Goal: Transaction & Acquisition: Purchase product/service

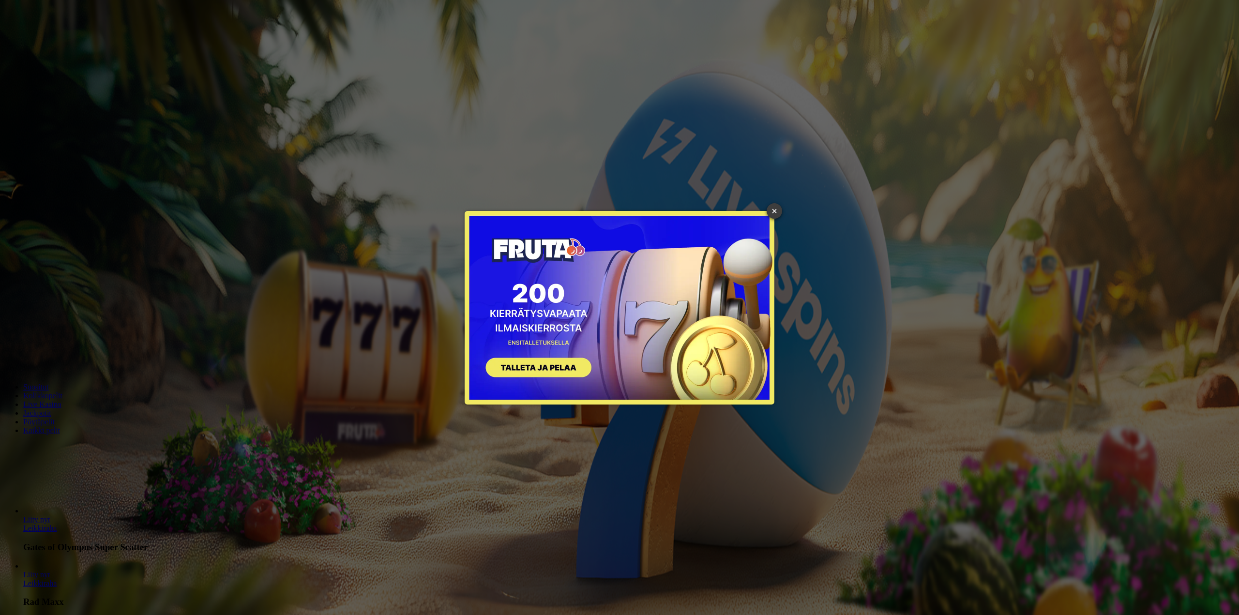
click at [774, 211] on link "×" at bounding box center [774, 210] width 15 height 15
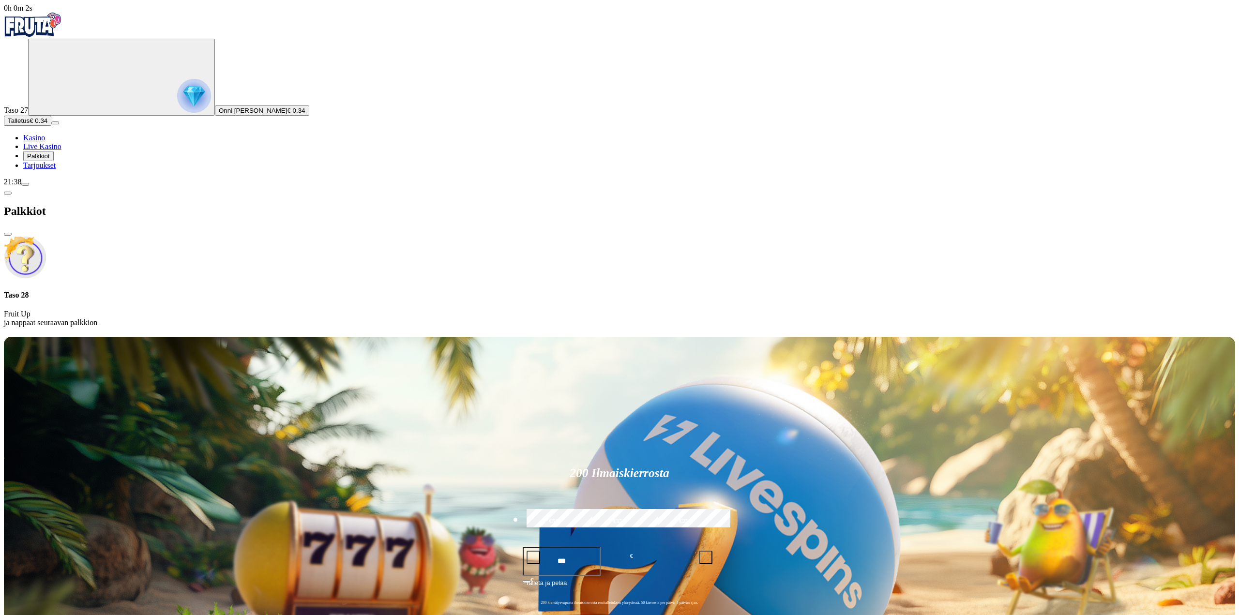
click at [51, 126] on button "Talletus € 0.34" at bounding box center [27, 121] width 47 height 10
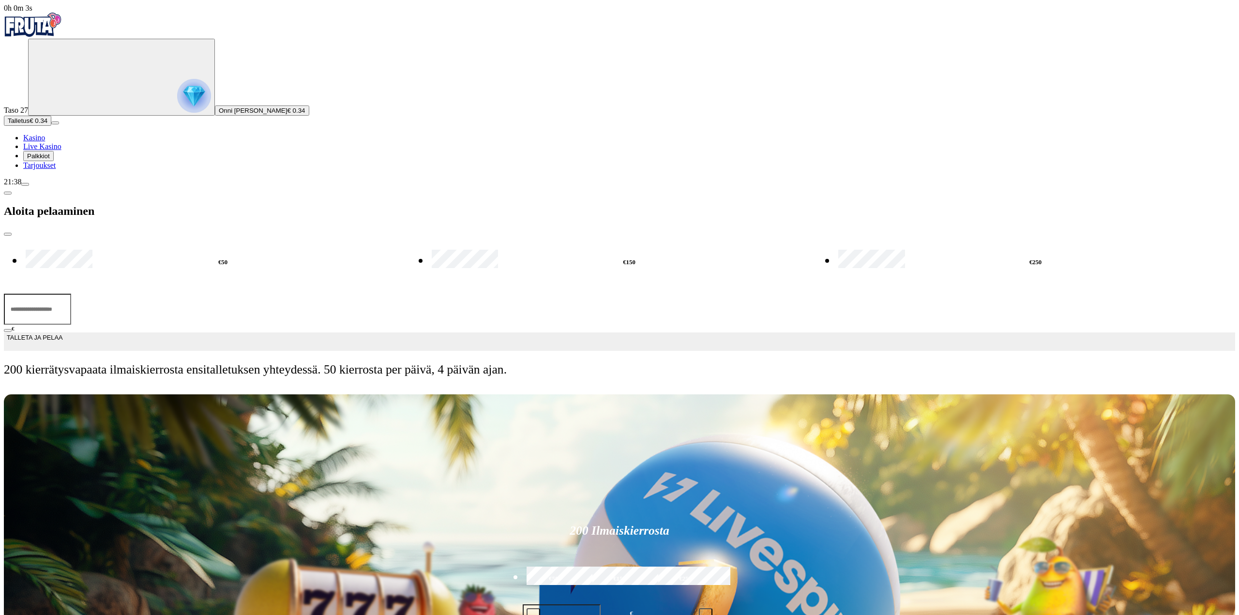
click at [71, 294] on input "***" at bounding box center [37, 309] width 67 height 31
drag, startPoint x: 163, startPoint y: 87, endPoint x: 94, endPoint y: 85, distance: 68.8
click at [95, 84] on div "0h 0m 5s Taso 27 Onni [PERSON_NAME] € 0.34 Talletus € 0.34 Kasino Live Kasino P…" at bounding box center [619, 194] width 1231 height 381
drag, startPoint x: 151, startPoint y: 85, endPoint x: 107, endPoint y: 93, distance: 44.2
click at [107, 236] on div "€50 €150 €250 ** € TALLETA JA PELAA 200 kierrätysvapaata ilmaiskierrosta ensita…" at bounding box center [619, 310] width 1231 height 149
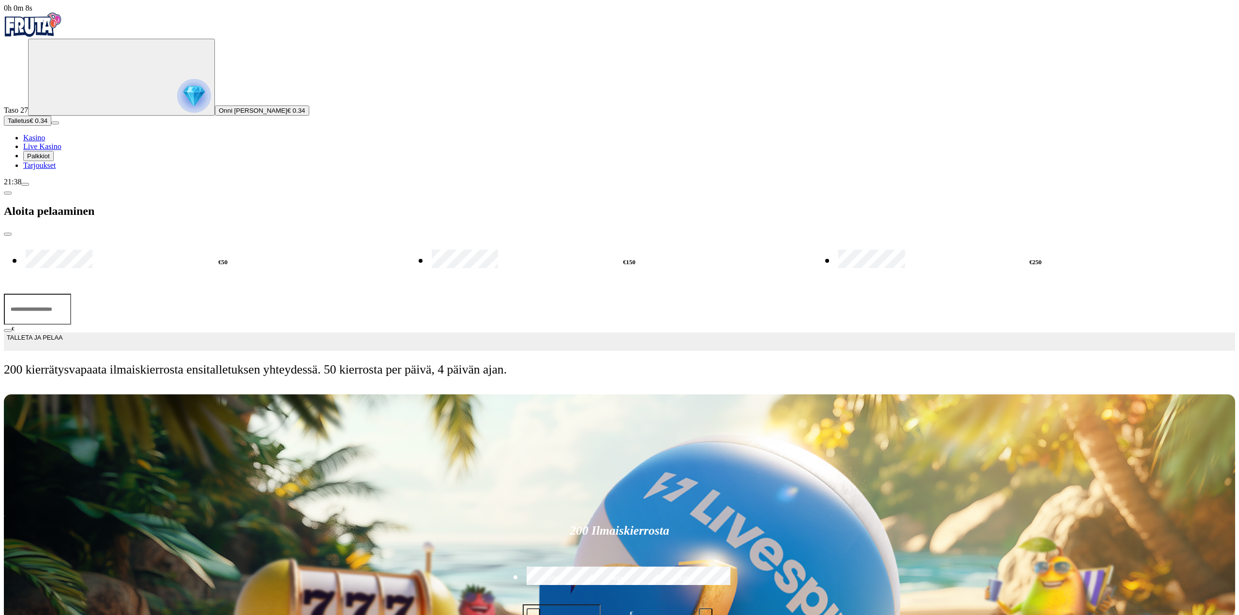
type input "**"
drag, startPoint x: 171, startPoint y: 129, endPoint x: 166, endPoint y: 137, distance: 9.5
click at [171, 332] on button "TALLETA JA PELAA" at bounding box center [619, 341] width 1231 height 18
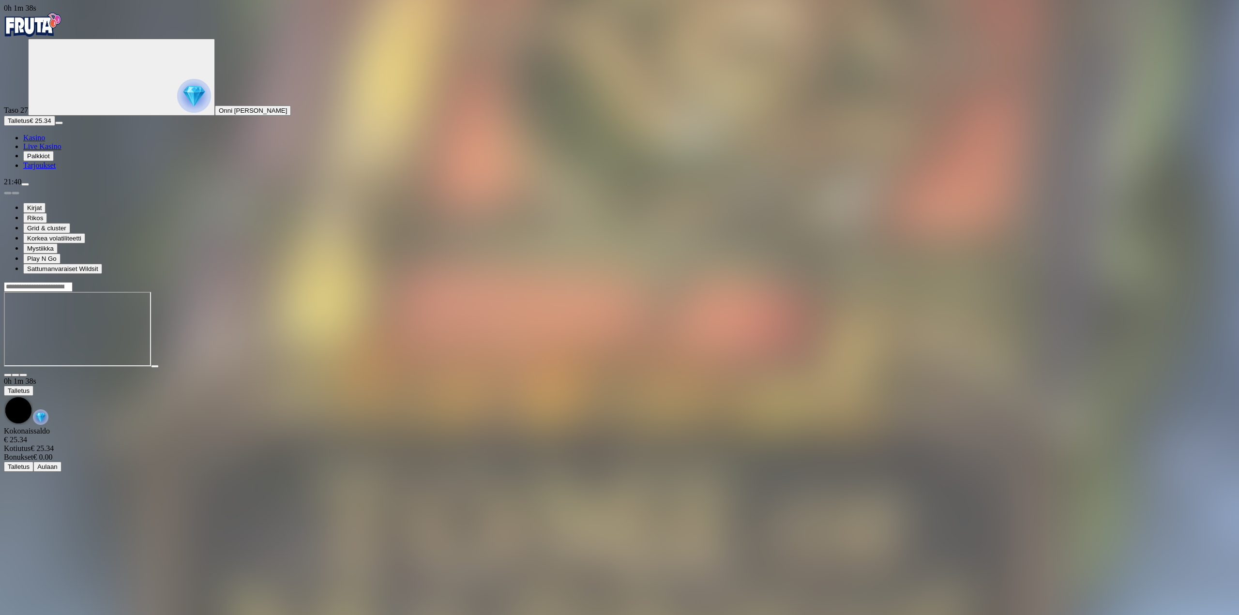
click at [23, 375] on span "fullscreen icon" at bounding box center [23, 375] width 0 height 0
click at [1161, 282] on div at bounding box center [619, 329] width 1231 height 95
drag, startPoint x: 1157, startPoint y: 95, endPoint x: 1157, endPoint y: 152, distance: 57.6
click at [27, 374] on button "button" at bounding box center [23, 375] width 8 height 3
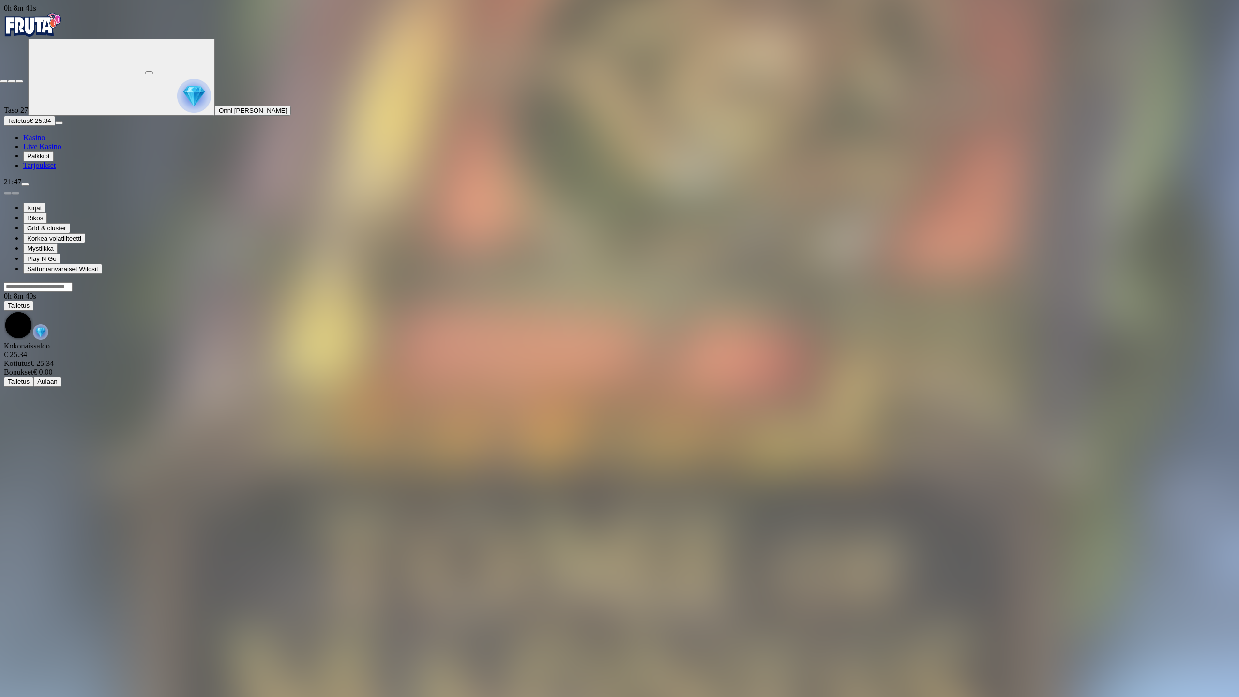
drag, startPoint x: 1233, startPoint y: 32, endPoint x: 1233, endPoint y: 28, distance: 4.9
click at [1234, 75] on div at bounding box center [619, 79] width 1239 height 9
click at [23, 80] on button "button" at bounding box center [19, 81] width 8 height 3
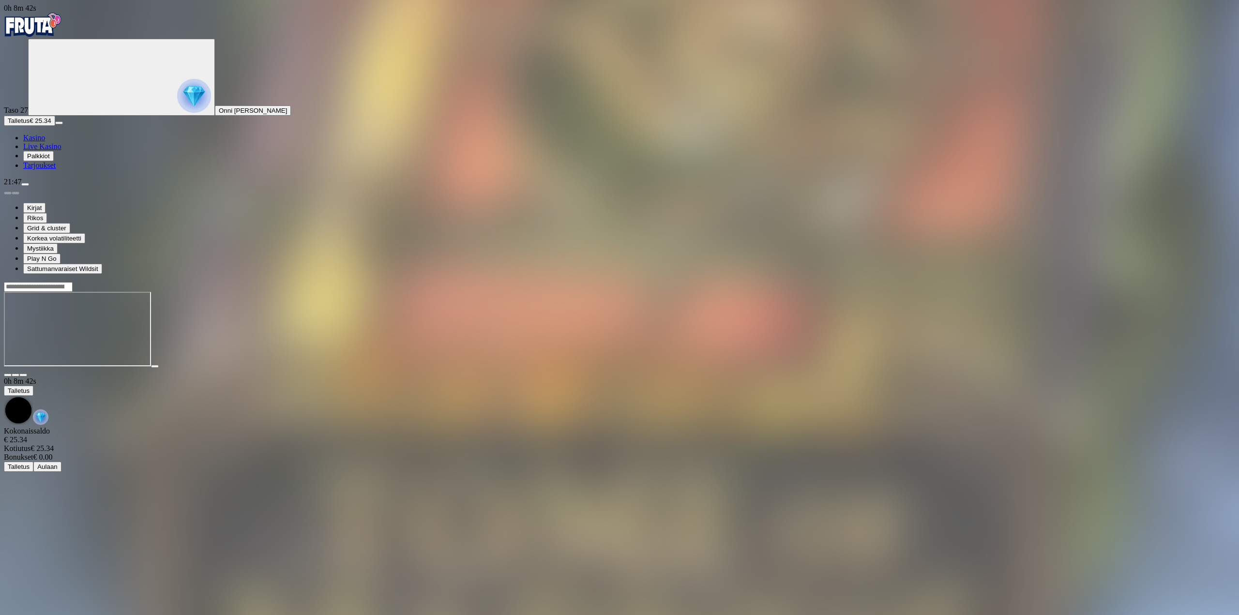
click at [62, 31] on img "Primary" at bounding box center [33, 25] width 58 height 24
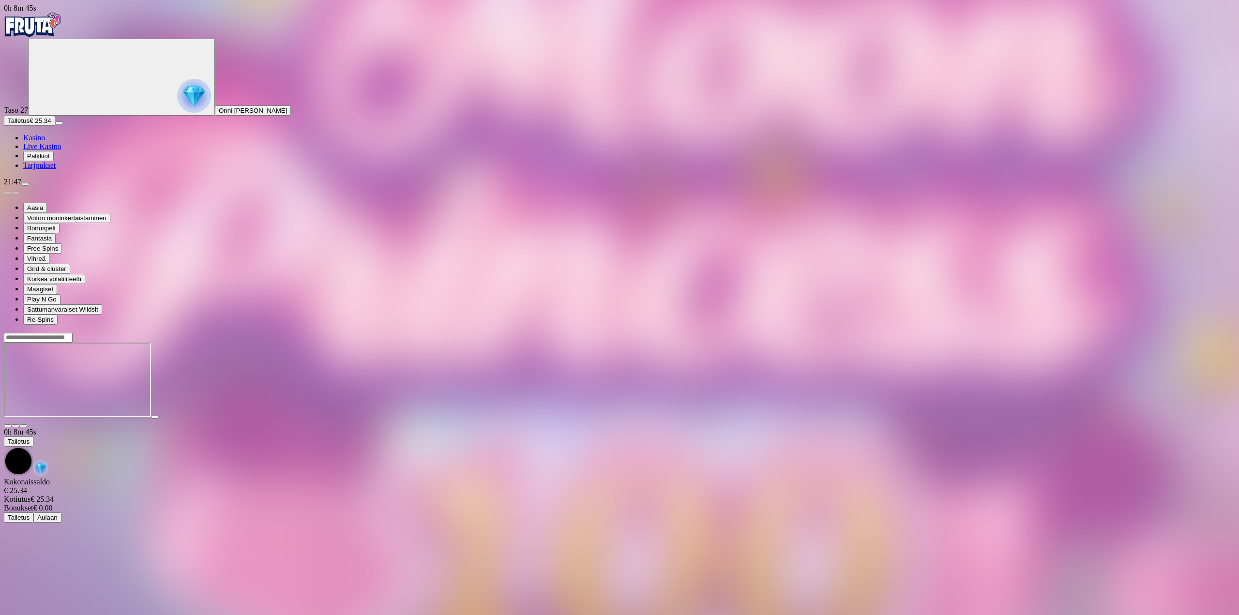
click at [1164, 332] on div at bounding box center [619, 379] width 1231 height 95
click at [1158, 332] on div at bounding box center [619, 379] width 1231 height 95
click at [23, 426] on span "fullscreen icon" at bounding box center [23, 426] width 0 height 0
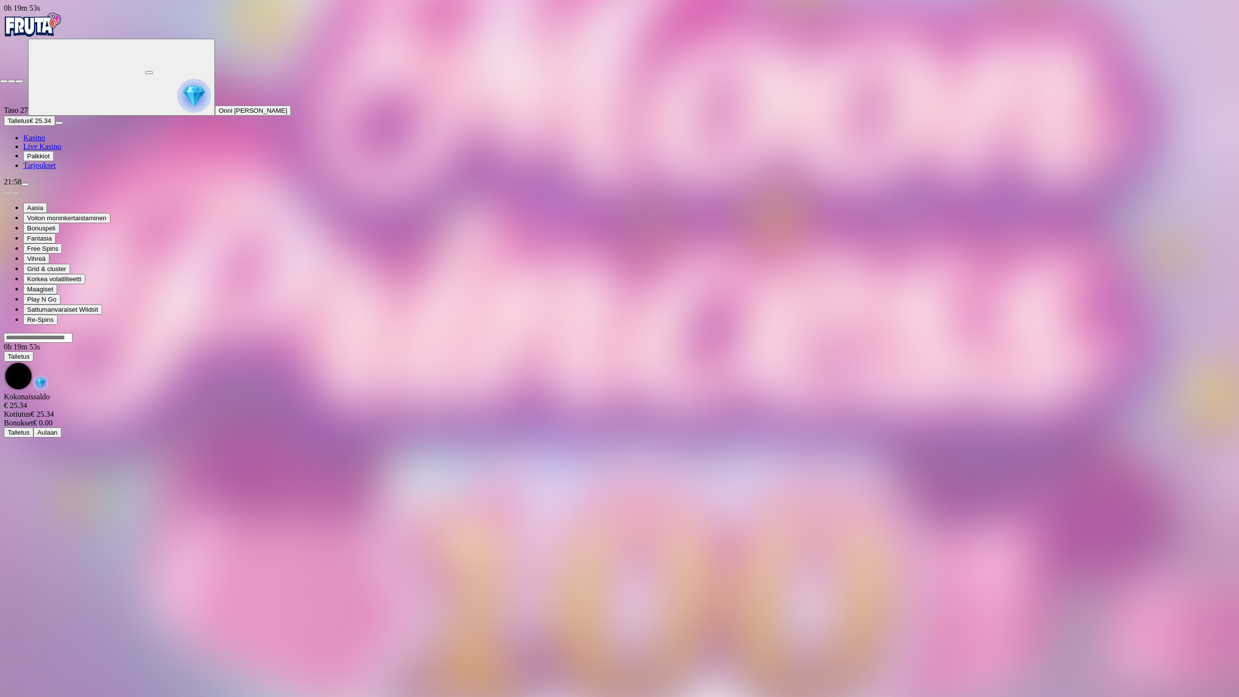
click at [4, 81] on span "close icon" at bounding box center [4, 81] width 0 height 0
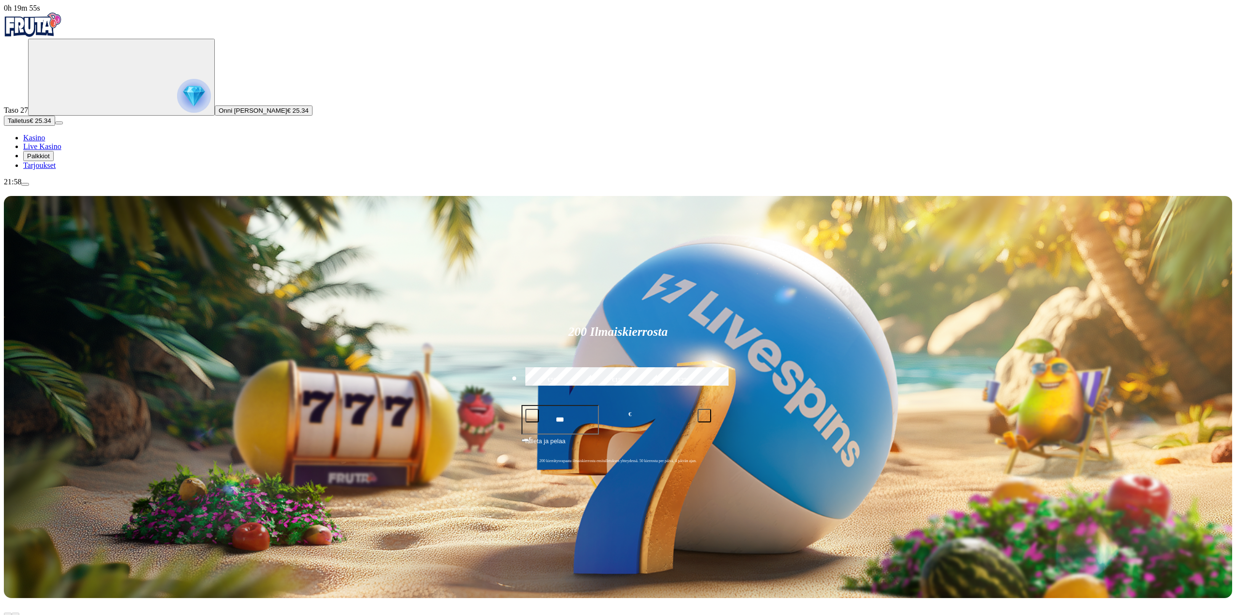
drag, startPoint x: 1229, startPoint y: 18, endPoint x: 572, endPoint y: 447, distance: 784.2
drag, startPoint x: 234, startPoint y: 513, endPoint x: 236, endPoint y: 508, distance: 5.5
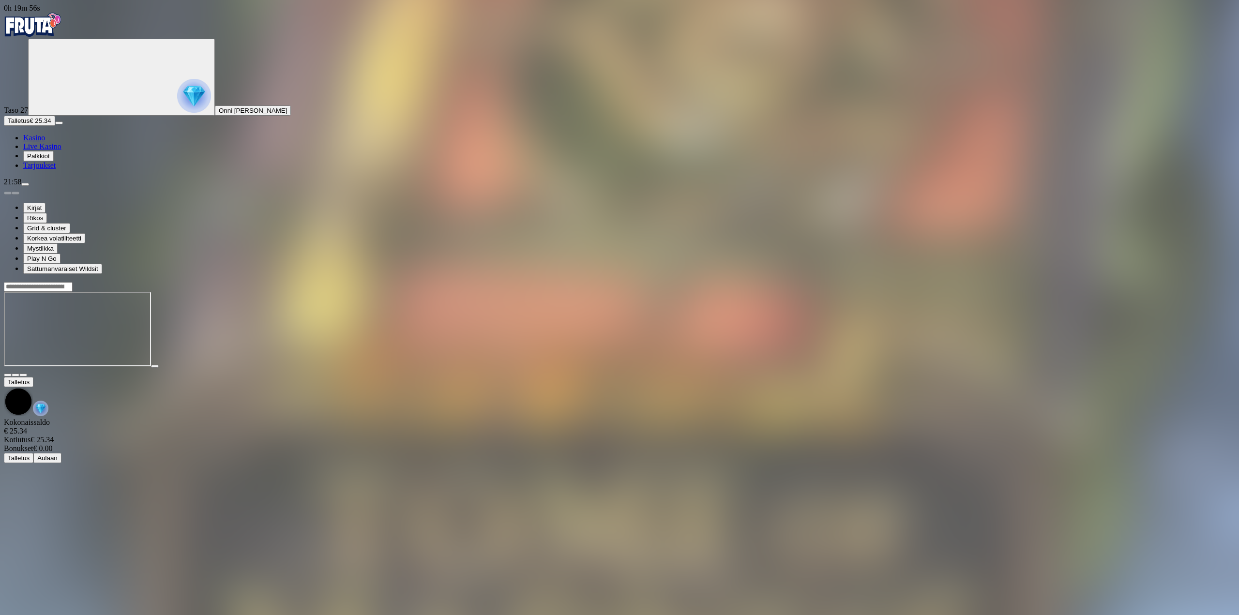
click at [151, 366] on iframe at bounding box center [77, 329] width 147 height 75
click at [1170, 368] on div at bounding box center [619, 372] width 1231 height 9
click at [1165, 282] on div at bounding box center [619, 329] width 1231 height 95
click at [1161, 282] on div at bounding box center [619, 329] width 1231 height 95
drag, startPoint x: 1168, startPoint y: 88, endPoint x: 1175, endPoint y: 82, distance: 9.3
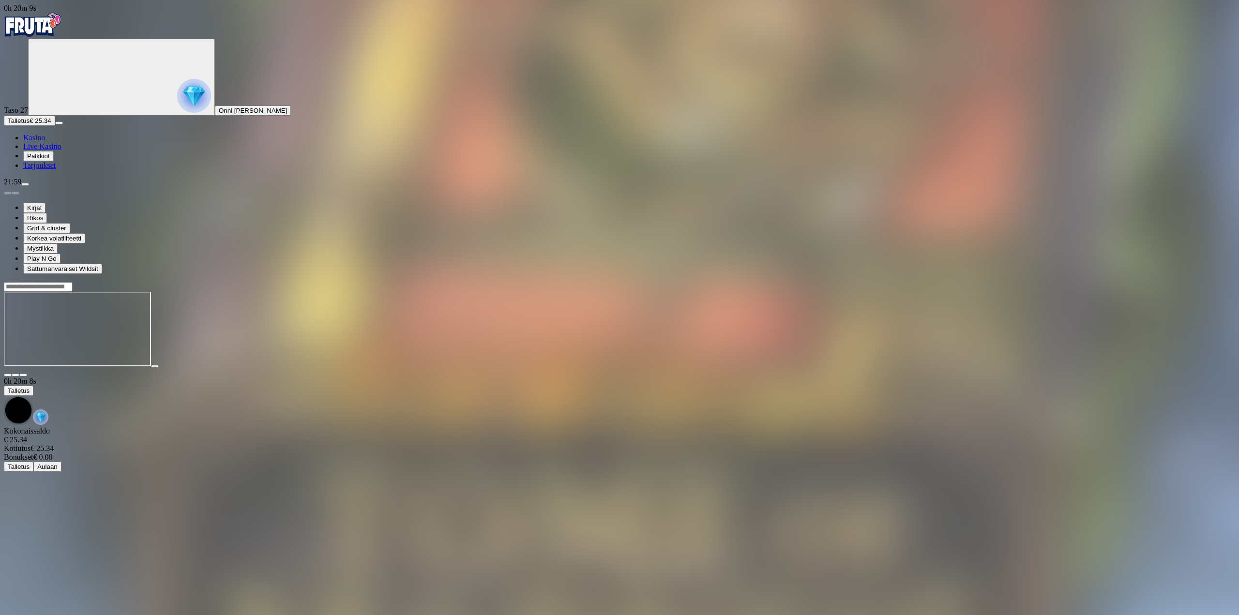
click at [1172, 282] on div at bounding box center [619, 329] width 1231 height 95
click at [1165, 282] on div at bounding box center [619, 329] width 1231 height 95
click at [23, 375] on span "fullscreen icon" at bounding box center [23, 375] width 0 height 0
click at [25, 184] on span "menu icon" at bounding box center [25, 184] width 0 height 0
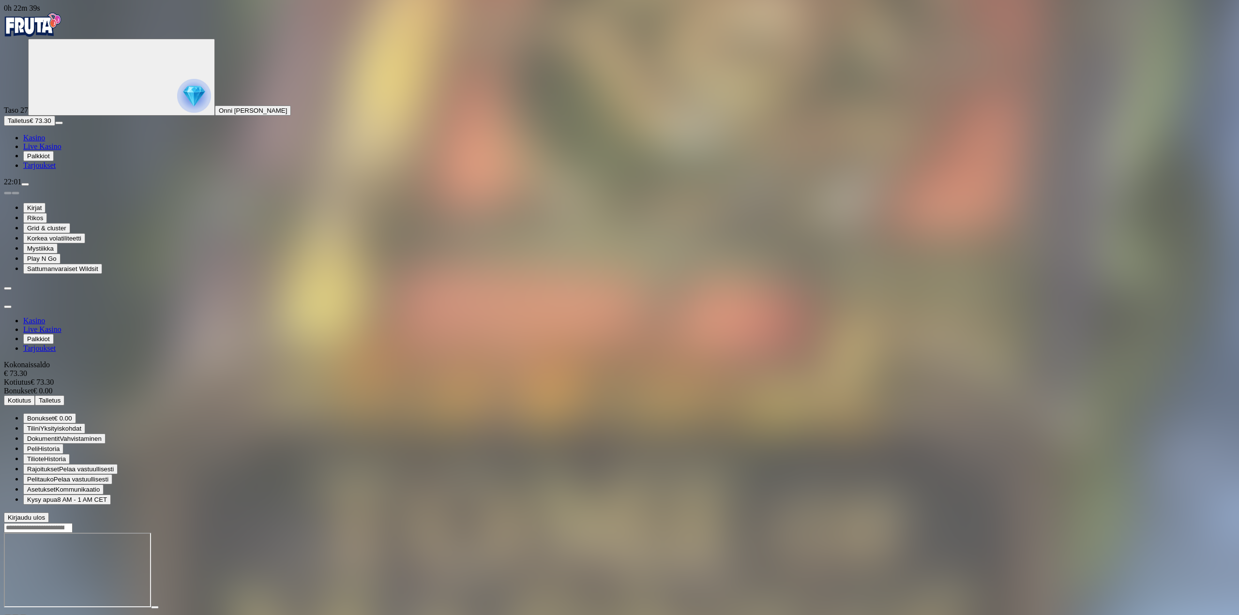
click at [31, 397] on span "Kotiutus" at bounding box center [19, 400] width 23 height 7
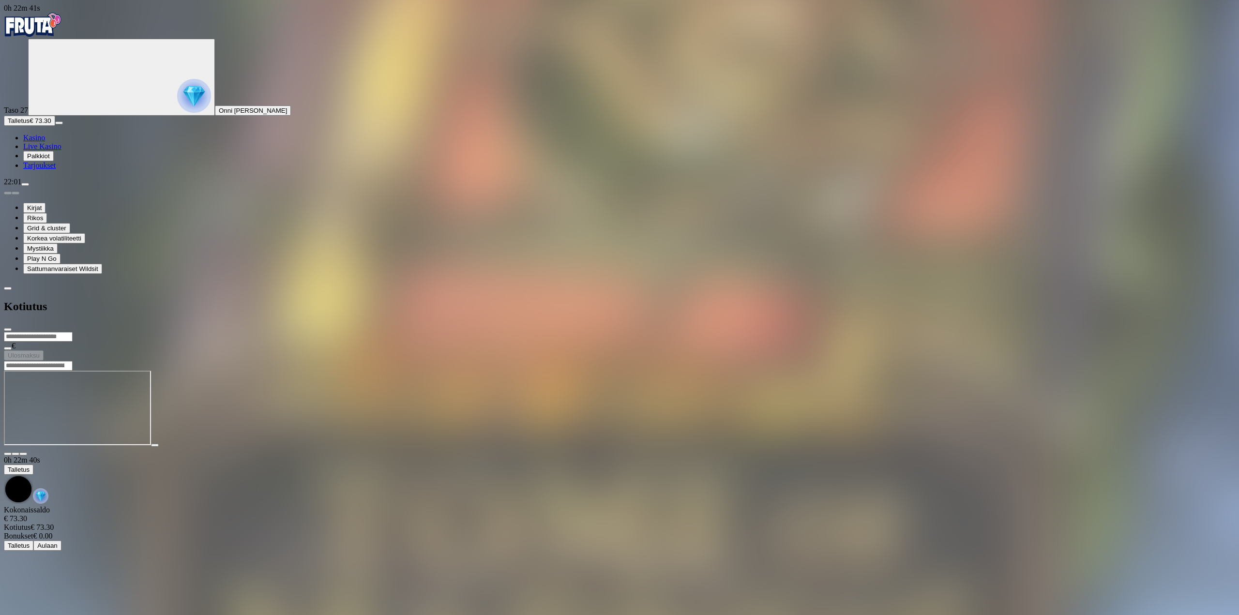
click at [73, 332] on input "number" at bounding box center [38, 337] width 69 height 10
type input "**"
click at [40, 352] on span "Ulosmaksu" at bounding box center [24, 355] width 32 height 7
click at [673, 369] on div at bounding box center [619, 369] width 1231 height 0
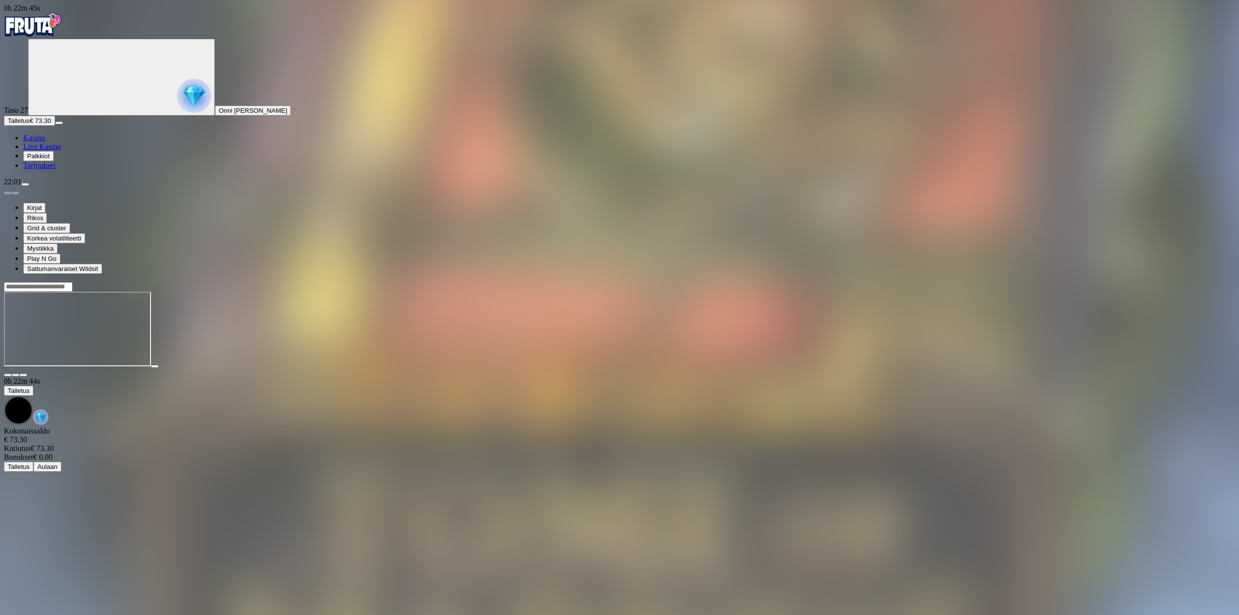
drag, startPoint x: 1159, startPoint y: 96, endPoint x: 1161, endPoint y: 153, distance: 57.2
click at [27, 374] on button "button" at bounding box center [23, 375] width 8 height 3
click at [974, 368] on div at bounding box center [619, 330] width 1231 height 76
click at [8, 375] on span "close icon" at bounding box center [8, 375] width 0 height 0
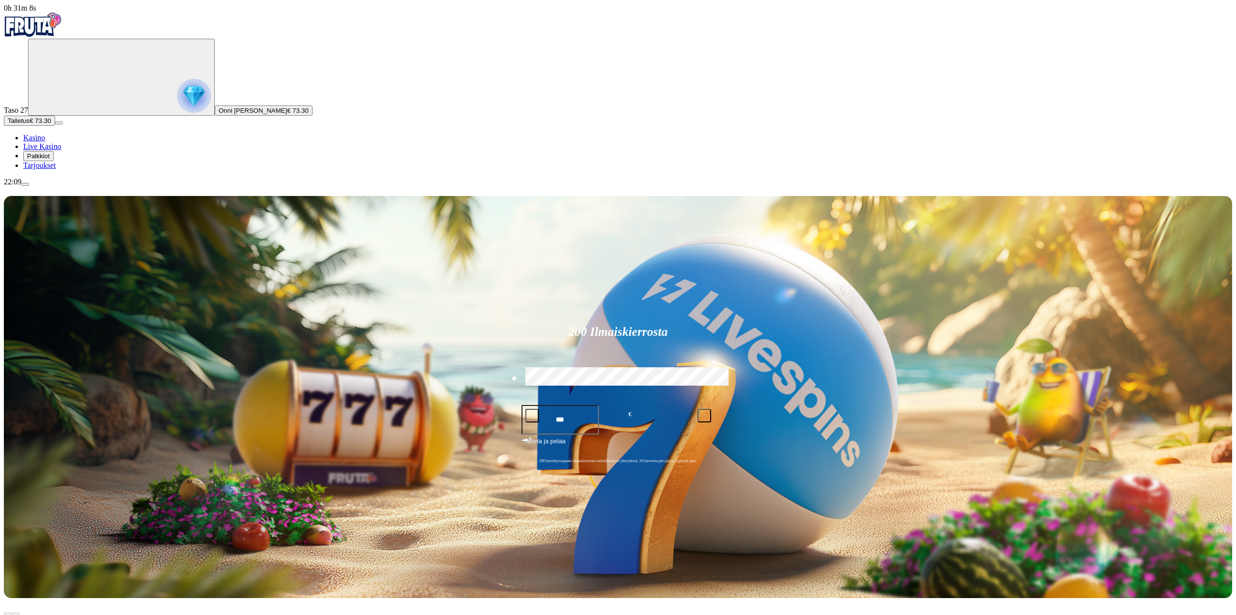
drag, startPoint x: 949, startPoint y: 361, endPoint x: 941, endPoint y: 373, distance: 14.2
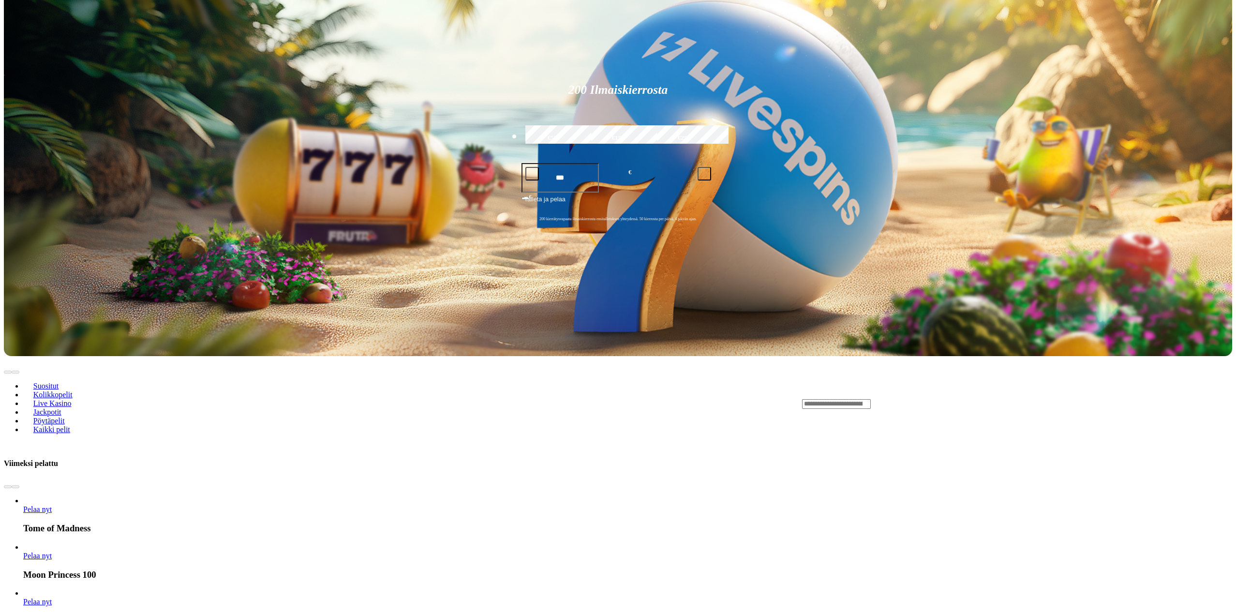
click at [866, 356] on header "Suositut Kolikkopelit Live Kasino Jackpotit Pöytäpelit Kaikki pelit" at bounding box center [618, 403] width 1229 height 95
click at [871, 399] on input "Search" at bounding box center [836, 404] width 69 height 10
type input "****"
click at [802, 421] on div "Lobby" at bounding box center [1017, 421] width 430 height 0
click at [52, 552] on link "Pelaa nyt" at bounding box center [37, 556] width 29 height 8
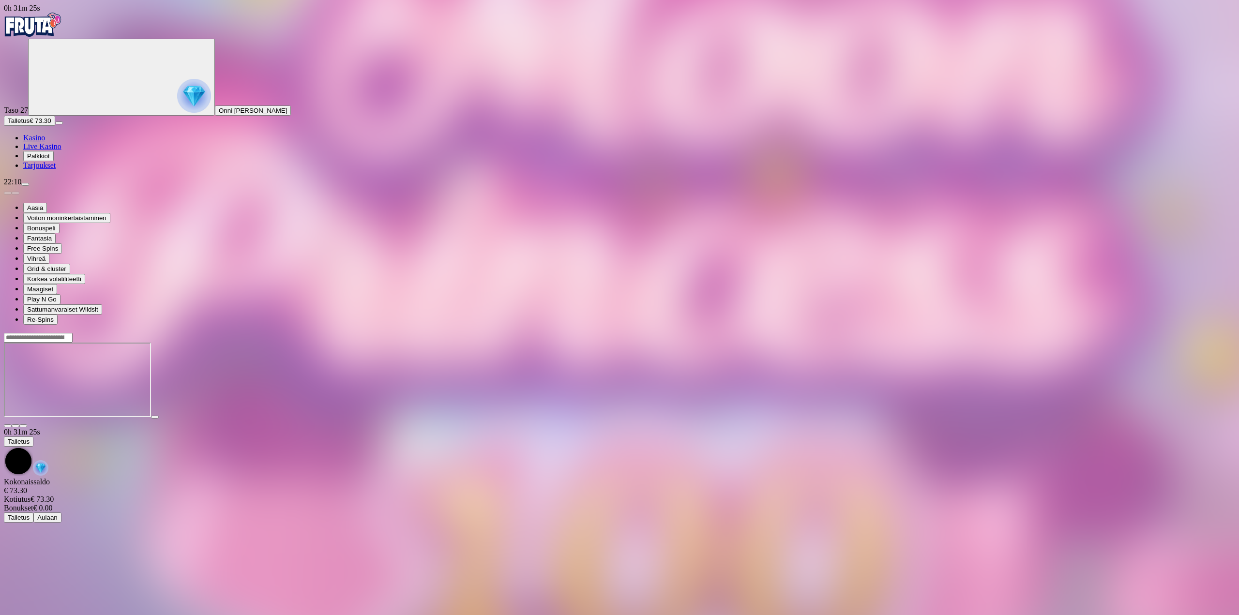
click at [27, 424] on button "button" at bounding box center [23, 425] width 8 height 3
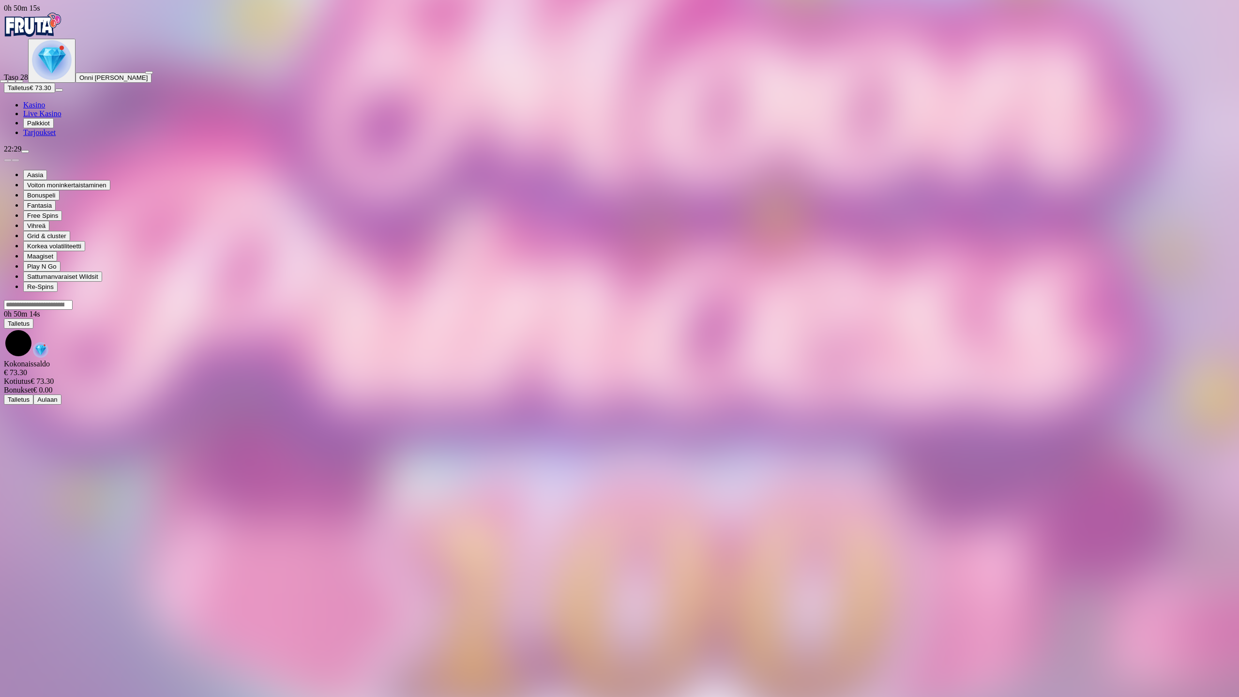
click at [19, 81] on span "fullscreen-exit icon" at bounding box center [19, 81] width 0 height 0
